Goal: Navigation & Orientation: Find specific page/section

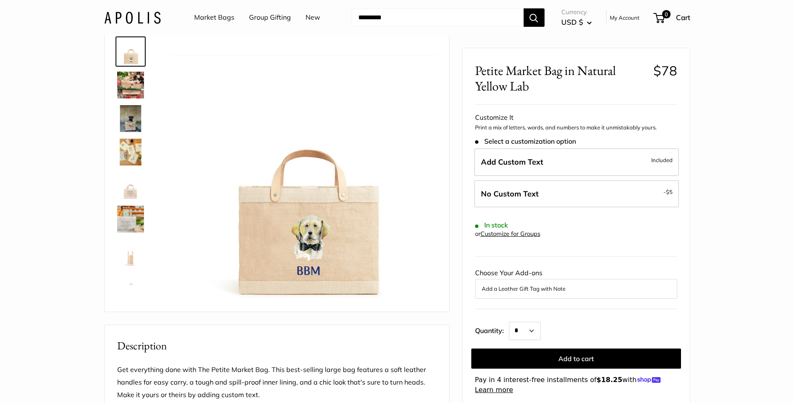
scroll to position [42, 0]
click at [129, 116] on img at bounding box center [130, 119] width 27 height 27
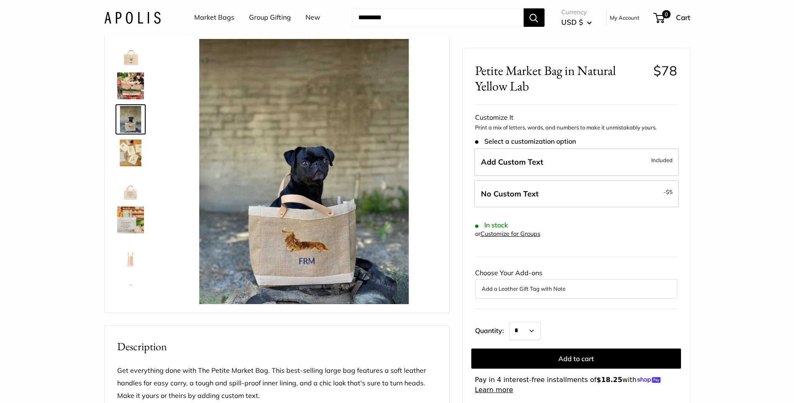
scroll to position [0, 0]
click at [217, 15] on link "Market Bags" at bounding box center [214, 17] width 40 height 13
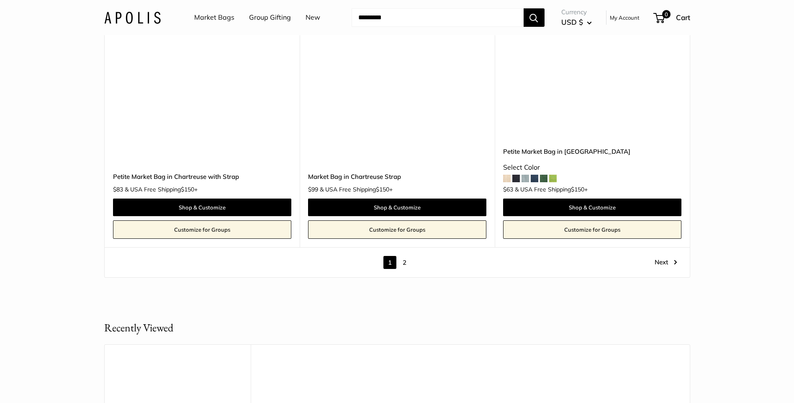
scroll to position [4982, 0]
